Goal: Information Seeking & Learning: Learn about a topic

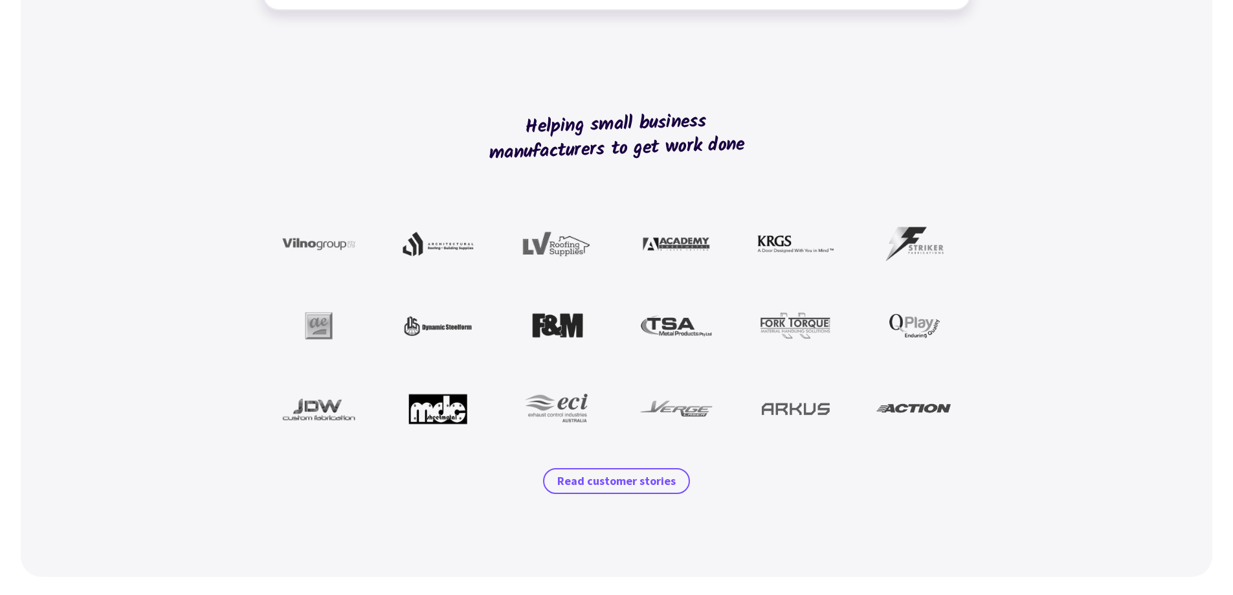
scroll to position [1035, 0]
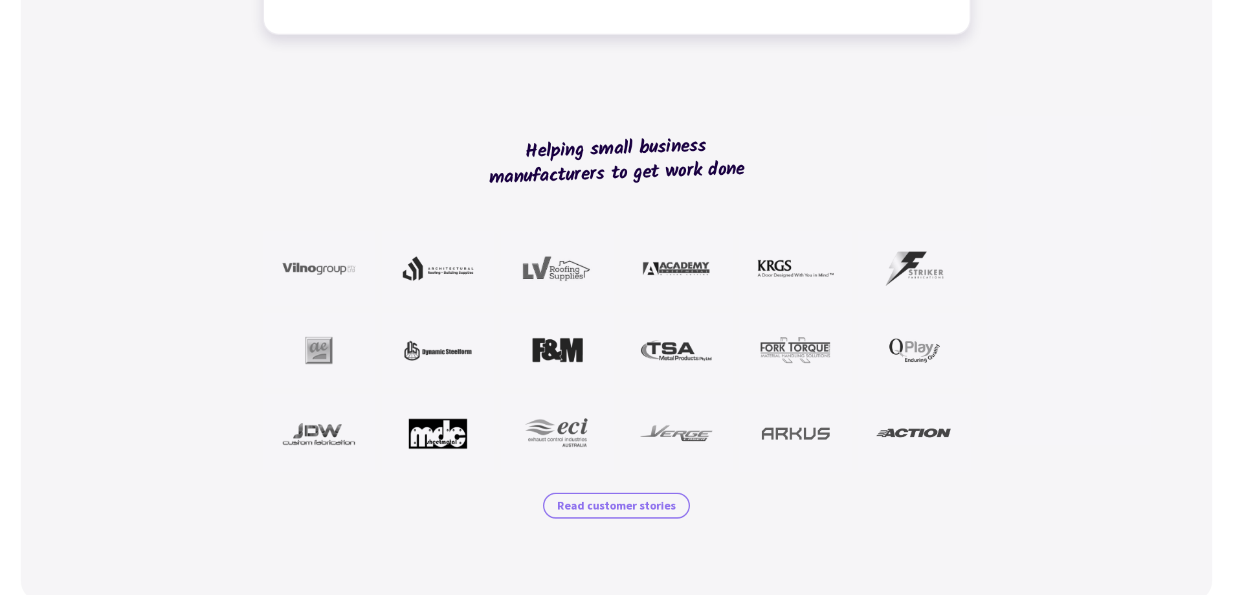
click at [604, 509] on span "Read customer stories" at bounding box center [616, 506] width 118 height 16
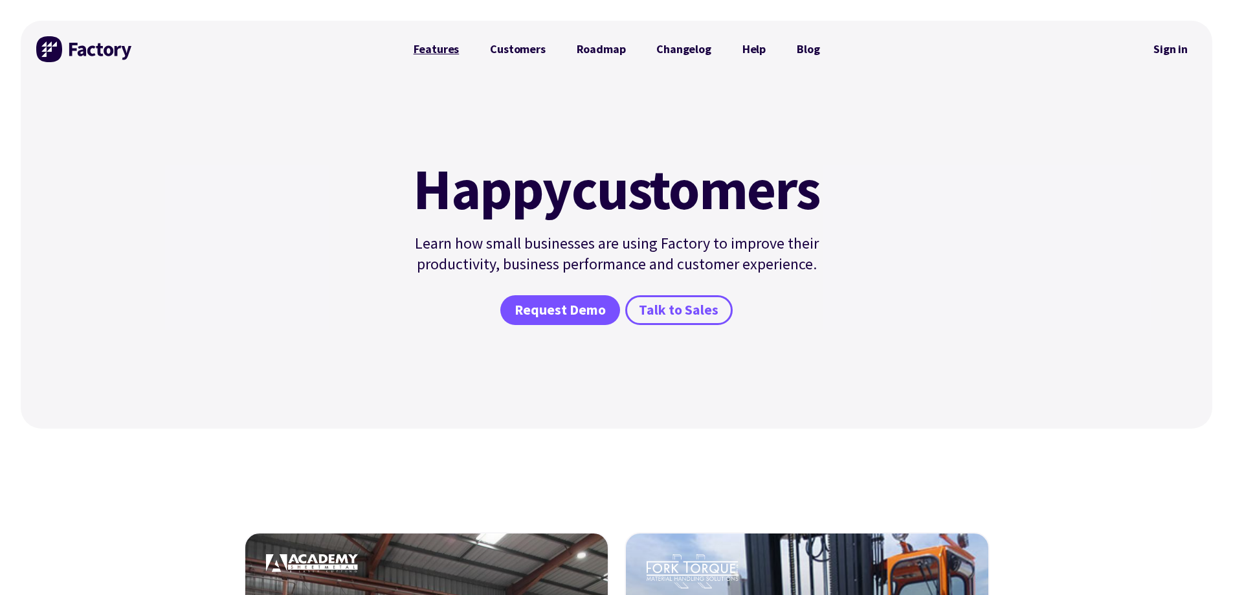
click at [453, 50] on link "Features" at bounding box center [436, 49] width 77 height 26
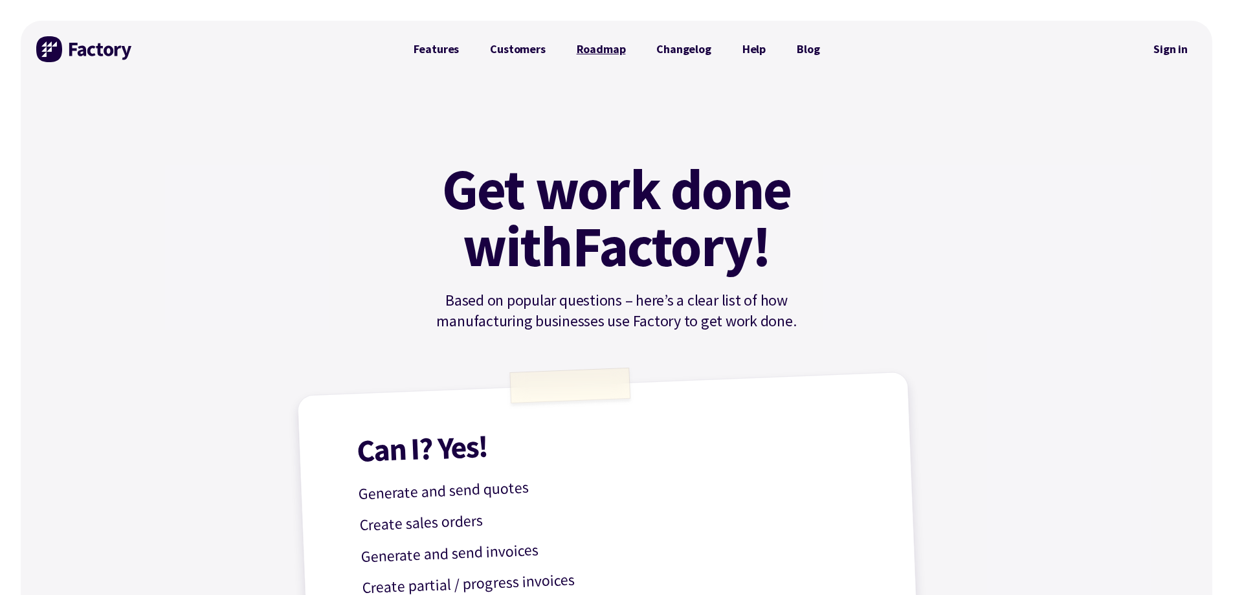
click at [606, 47] on link "Roadmap" at bounding box center [601, 49] width 80 height 26
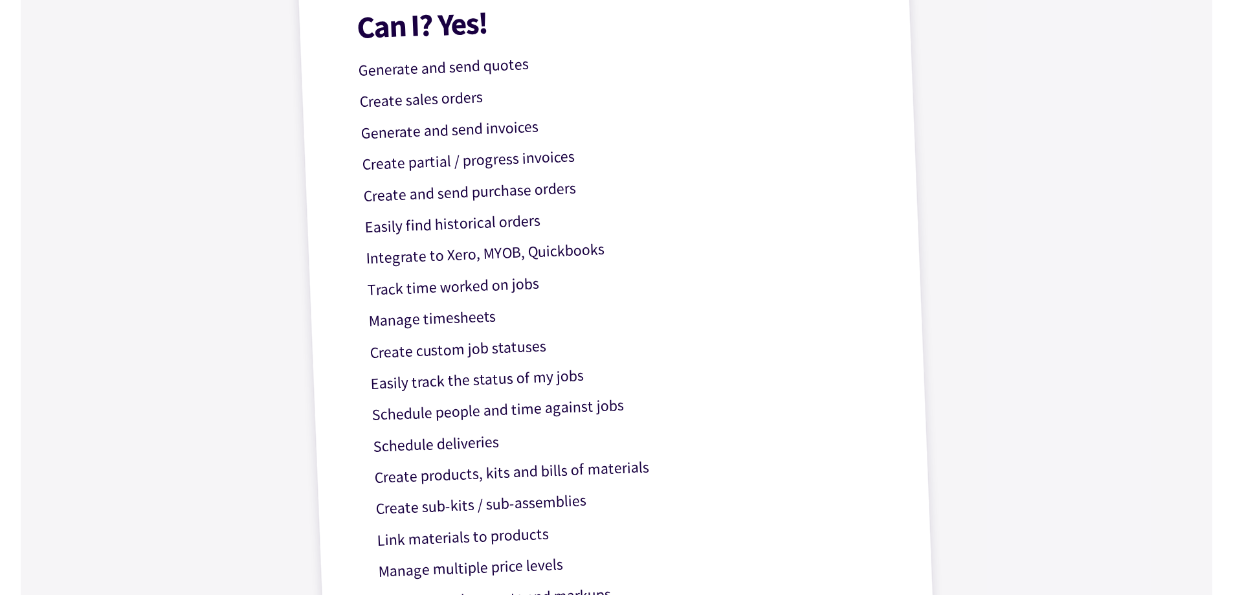
scroll to position [345, 0]
